Goal: Task Accomplishment & Management: Use online tool/utility

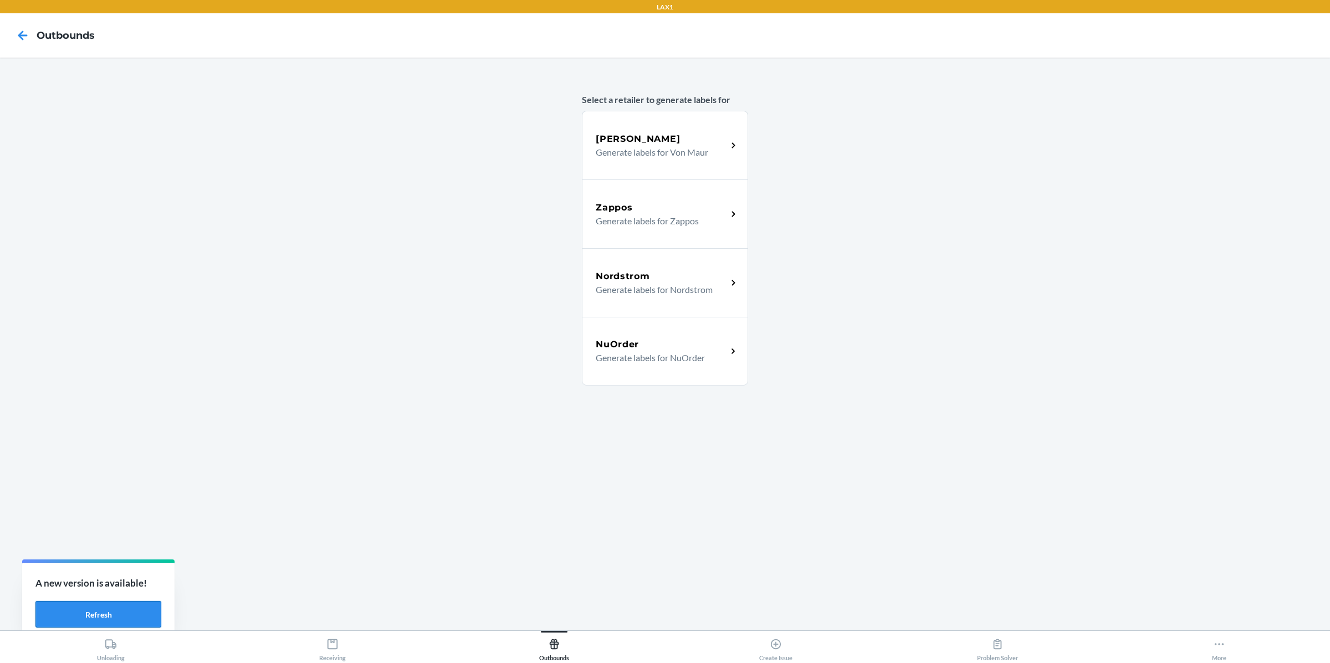
click at [133, 304] on button "Refresh" at bounding box center [98, 614] width 126 height 27
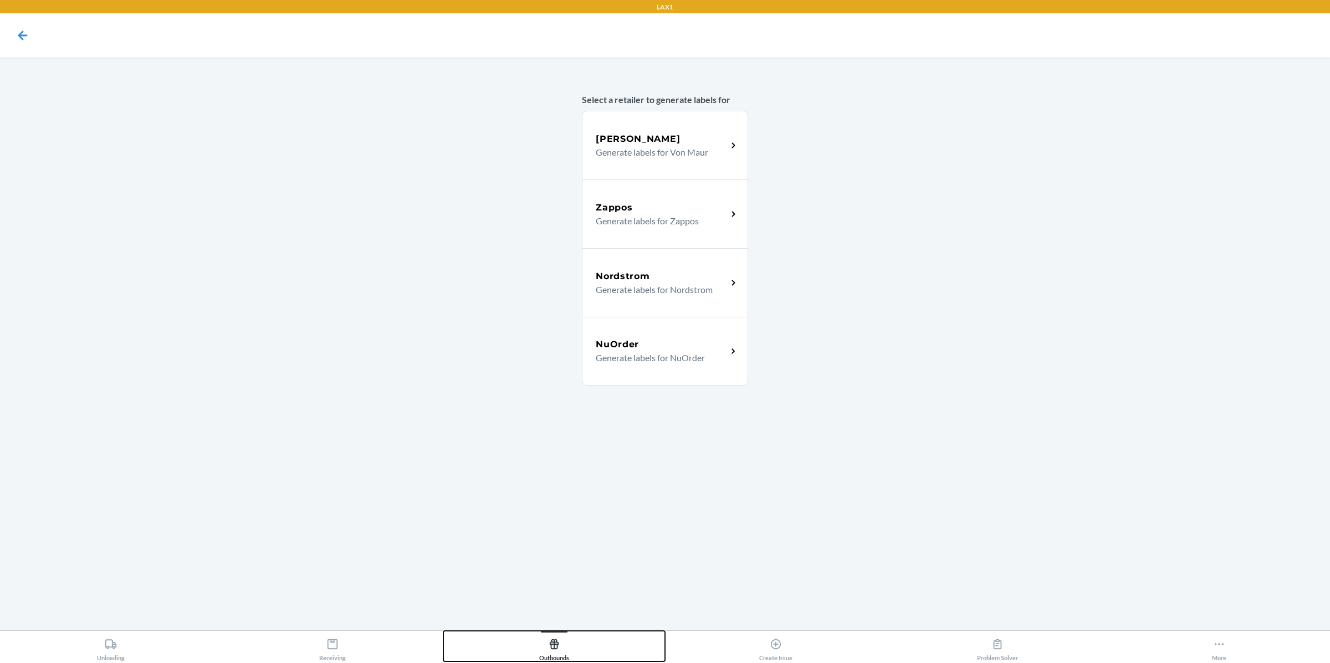
click at [562, 648] on div "Outbounds" at bounding box center [554, 648] width 30 height 28
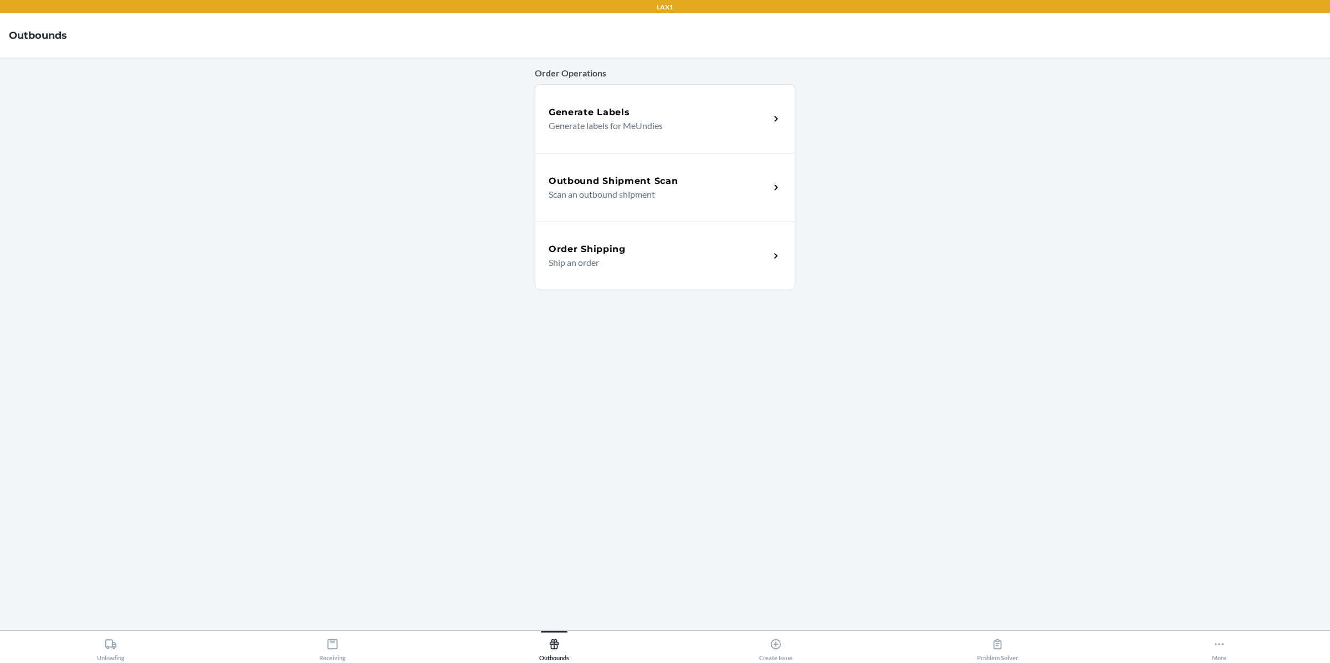
click at [642, 198] on p "Scan an outbound shipment" at bounding box center [654, 194] width 212 height 13
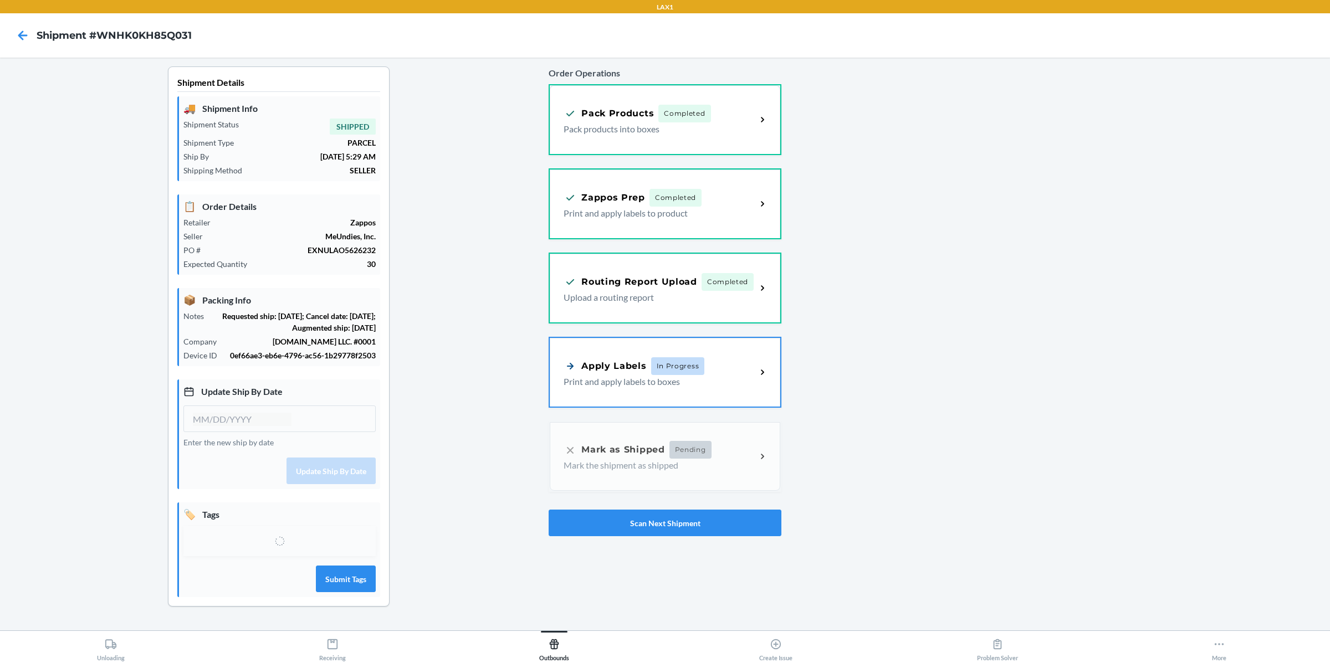
type input "09/05/2025"
click at [765, 377] on div "Apply Labels In Progress Print and apply labels to boxes" at bounding box center [665, 371] width 230 height 69
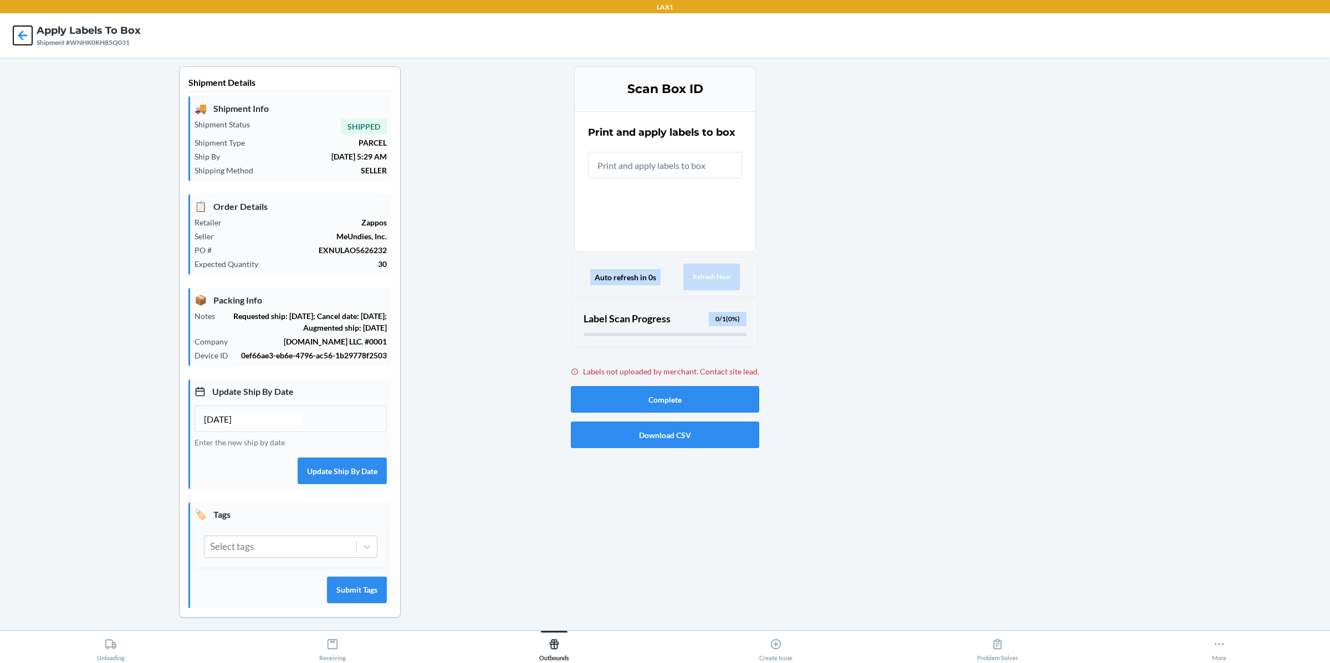
click at [20, 39] on icon at bounding box center [22, 35] width 19 height 19
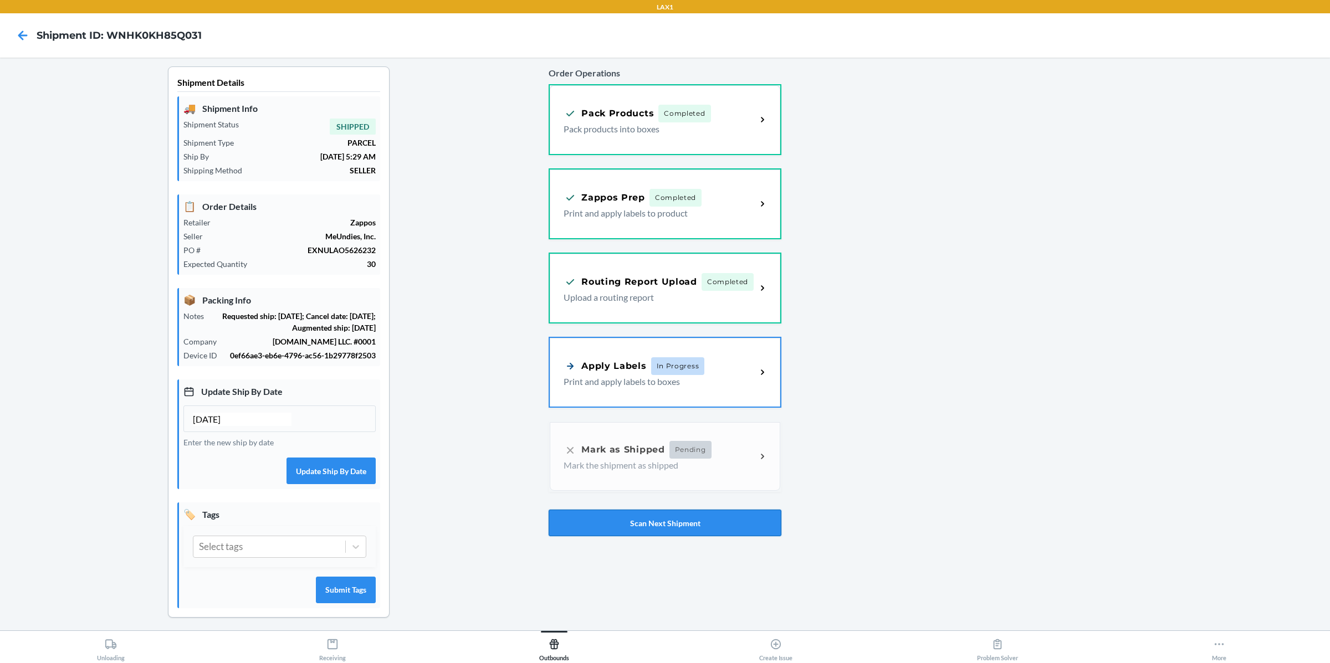
click at [699, 519] on button "Scan Next Shipment" at bounding box center [664, 523] width 233 height 27
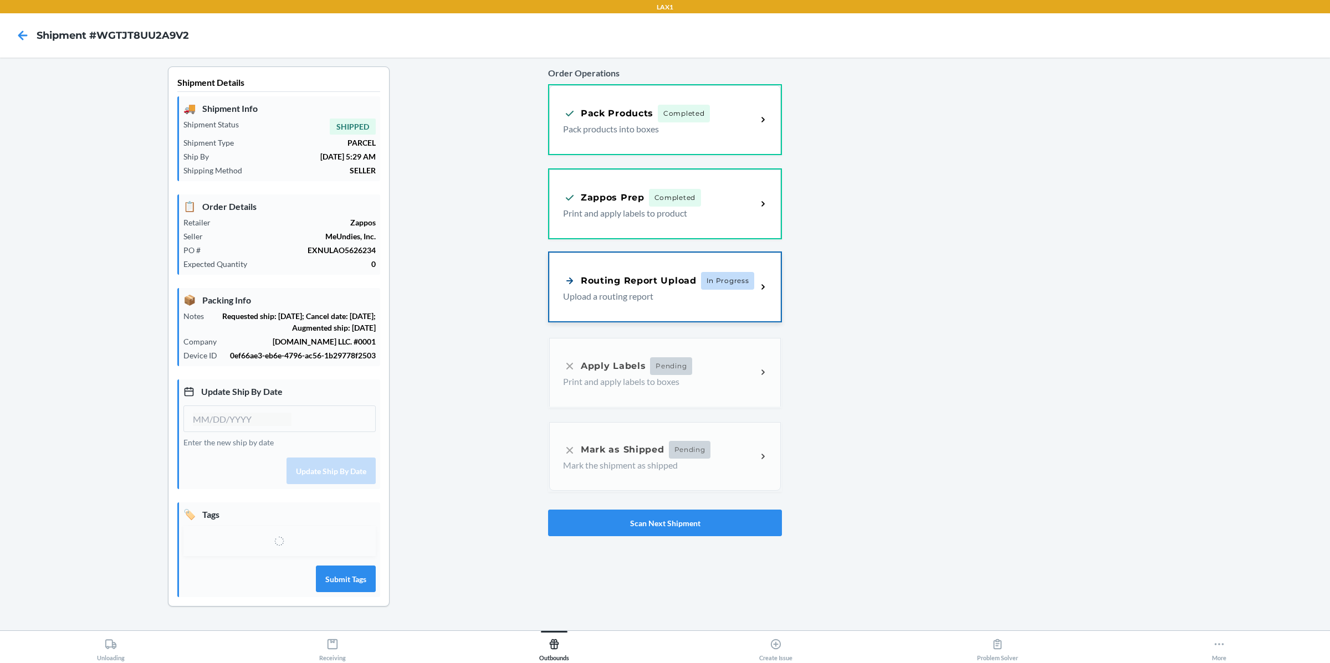
type input "09/11/2025"
click at [739, 299] on p "Upload a routing report" at bounding box center [655, 296] width 185 height 13
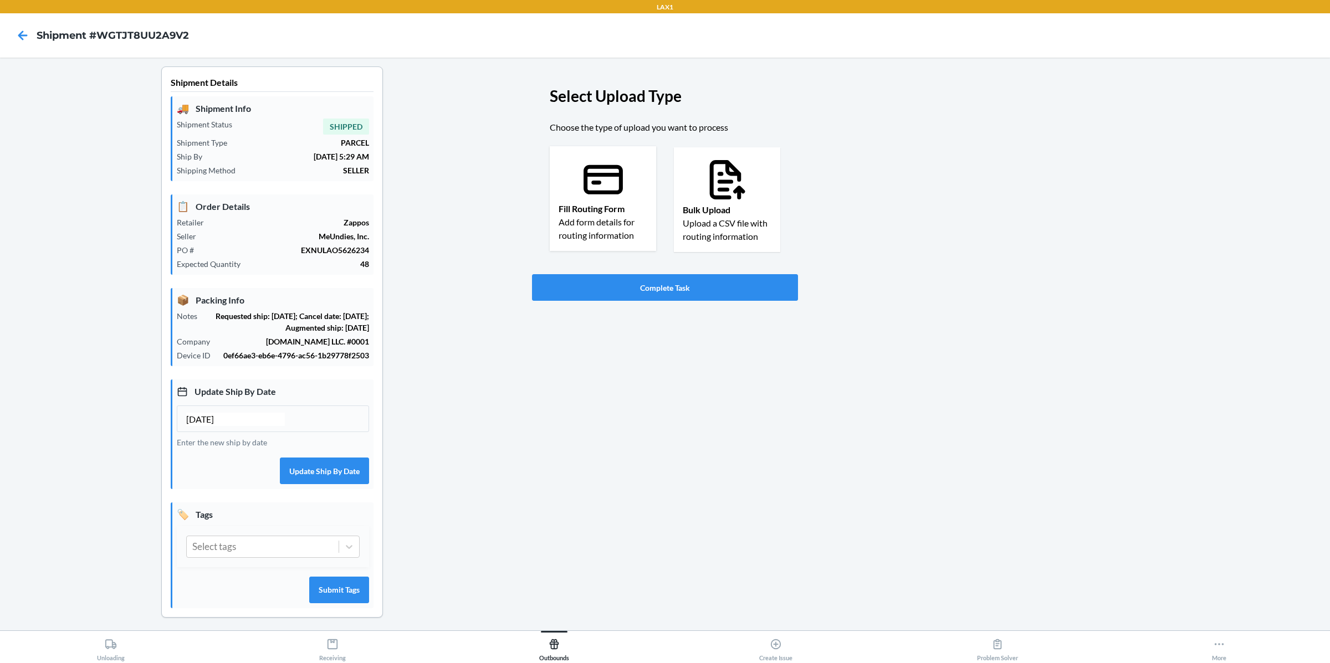
click at [576, 193] on div "Fill Routing Form Add form details for routing information" at bounding box center [603, 198] width 106 height 105
